Goal: Information Seeking & Learning: Learn about a topic

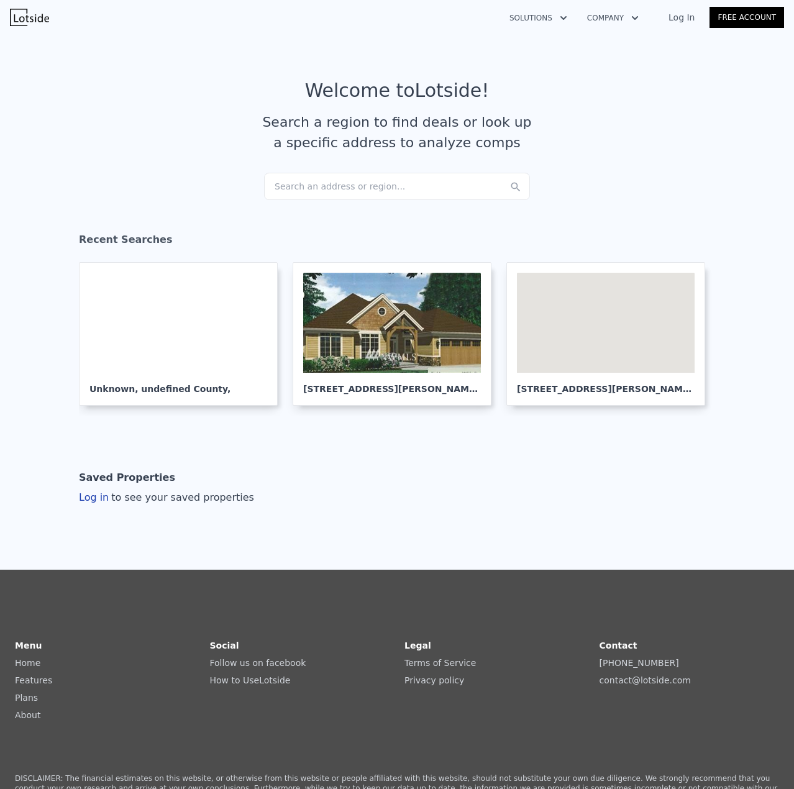
drag, startPoint x: 0, startPoint y: 0, endPoint x: 341, endPoint y: 193, distance: 391.6
click at [341, 193] on div "Search an address or region..." at bounding box center [397, 186] width 266 height 27
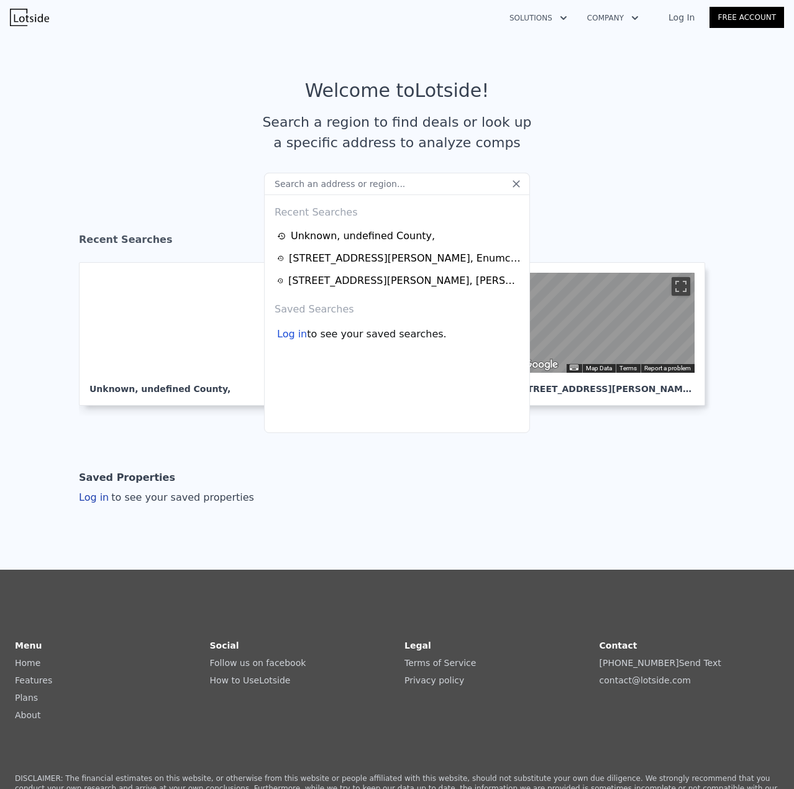
click at [340, 180] on input "text" at bounding box center [397, 184] width 266 height 22
drag, startPoint x: 341, startPoint y: 193, endPoint x: 341, endPoint y: 180, distance: 13.0
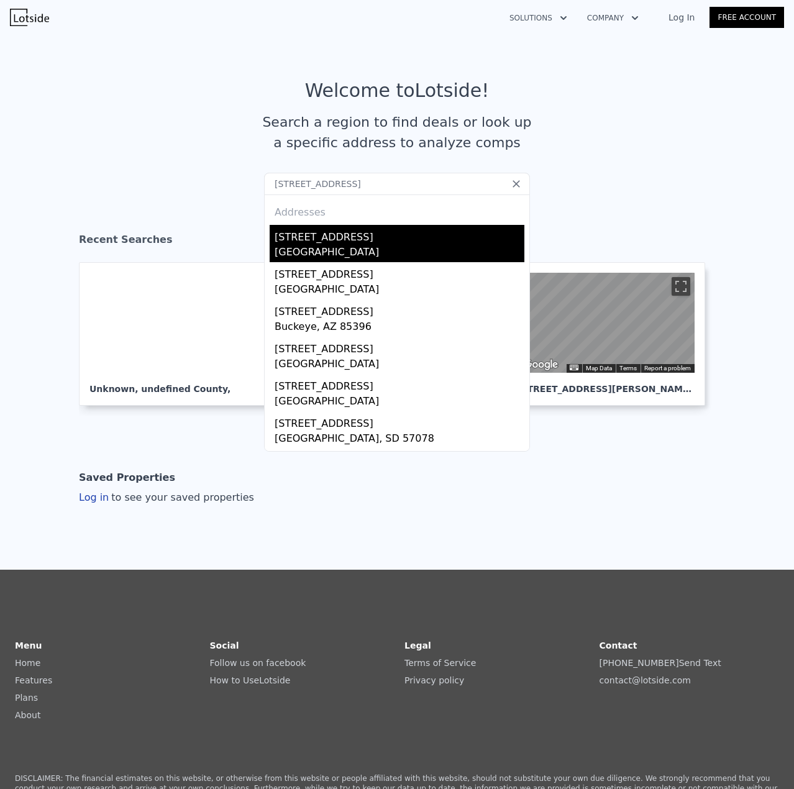
type input "[STREET_ADDRESS]"
click at [324, 237] on div "[STREET_ADDRESS]" at bounding box center [400, 235] width 250 height 20
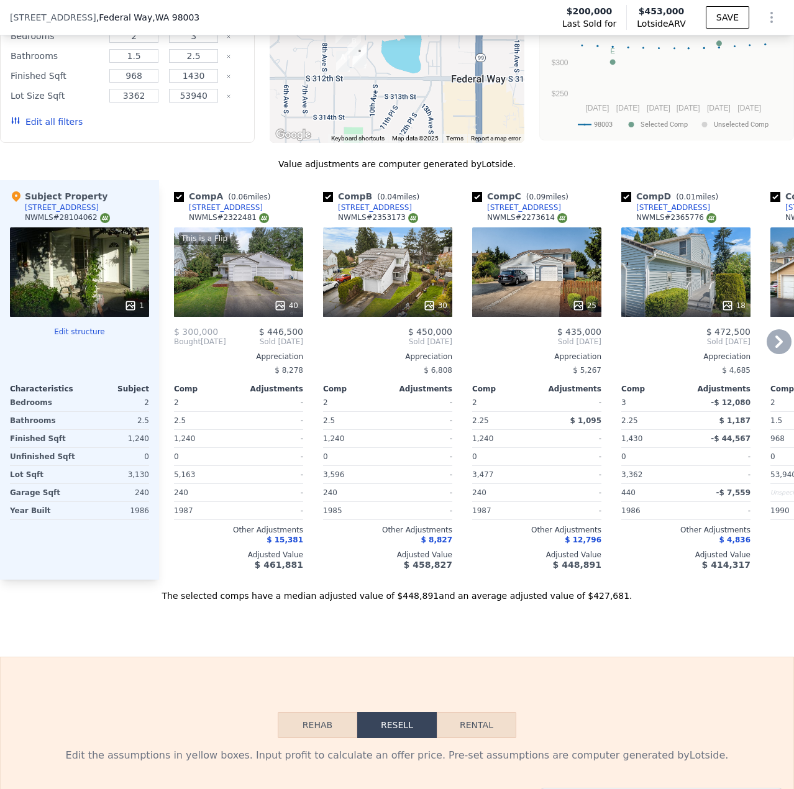
scroll to position [1300, 0]
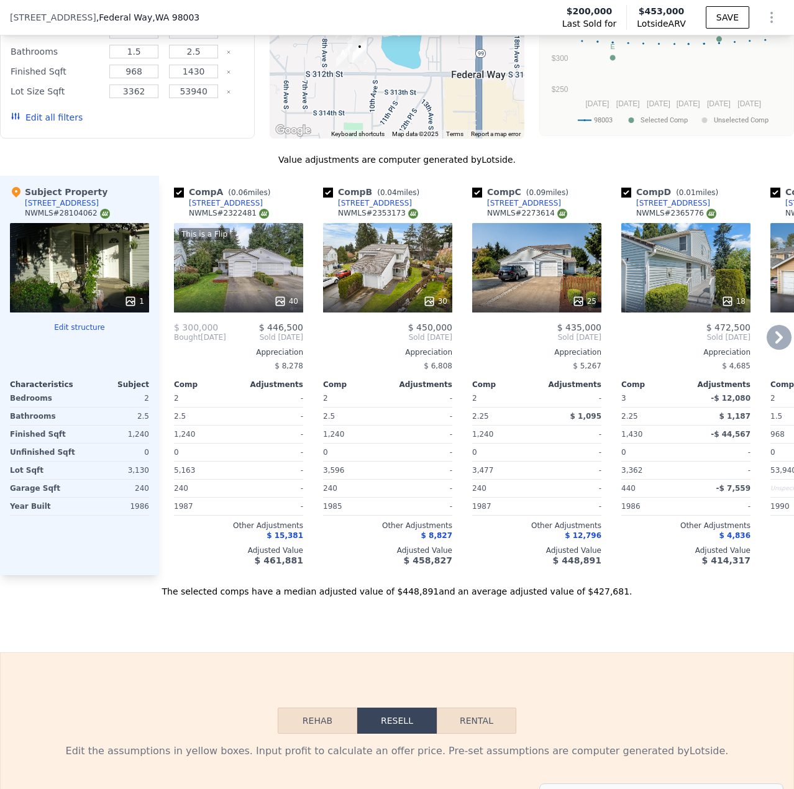
click at [280, 285] on div "This is a Flip 40" at bounding box center [238, 267] width 129 height 89
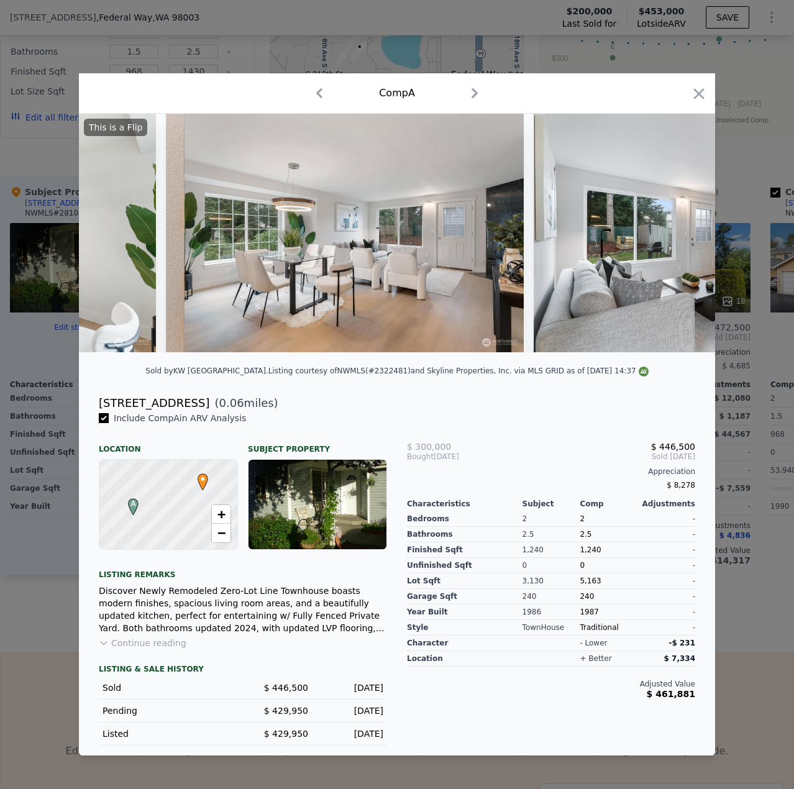
scroll to position [0, 3800]
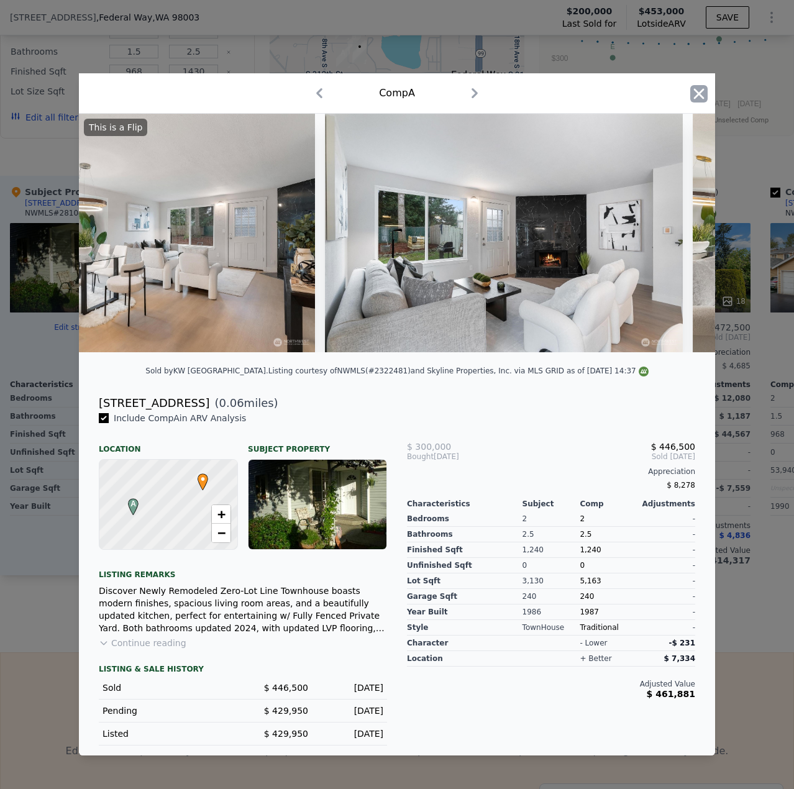
click at [699, 85] on icon "button" at bounding box center [698, 93] width 17 height 17
